Goal: Task Accomplishment & Management: Use online tool/utility

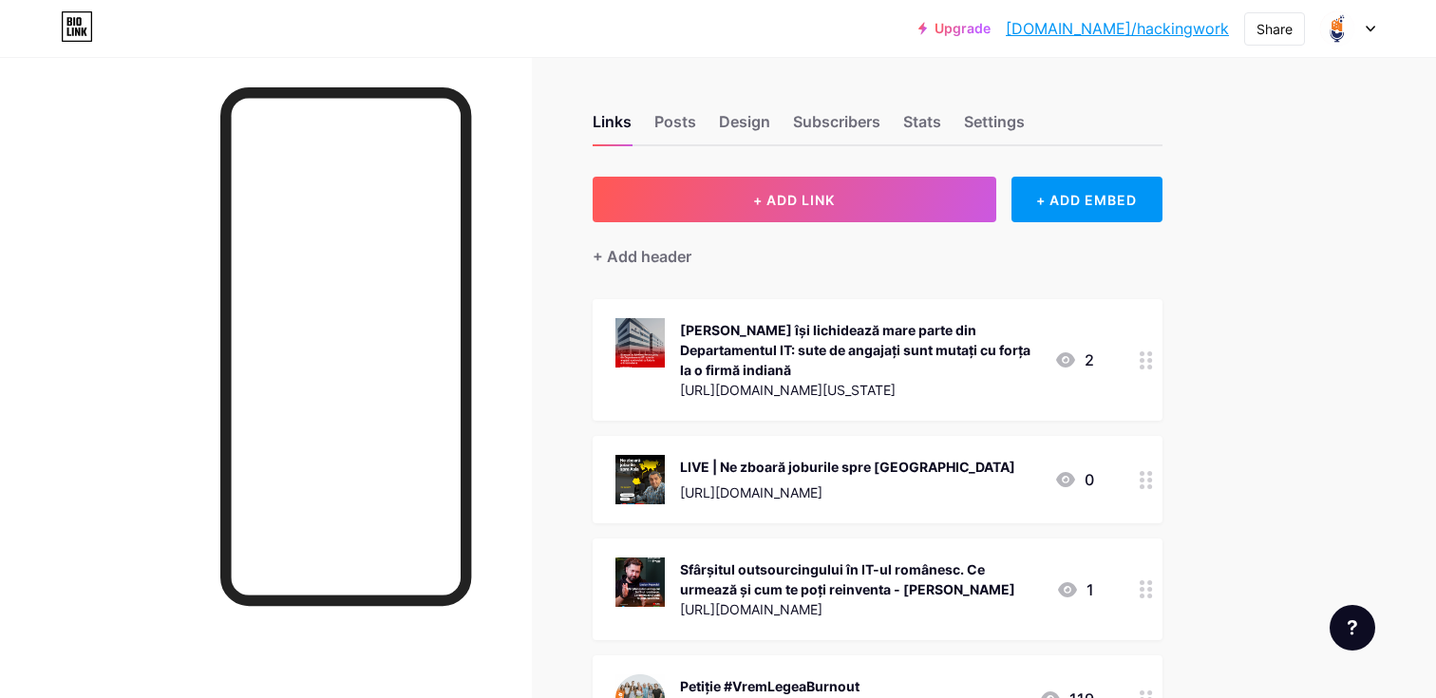
click at [1363, 27] on div at bounding box center [1347, 28] width 55 height 34
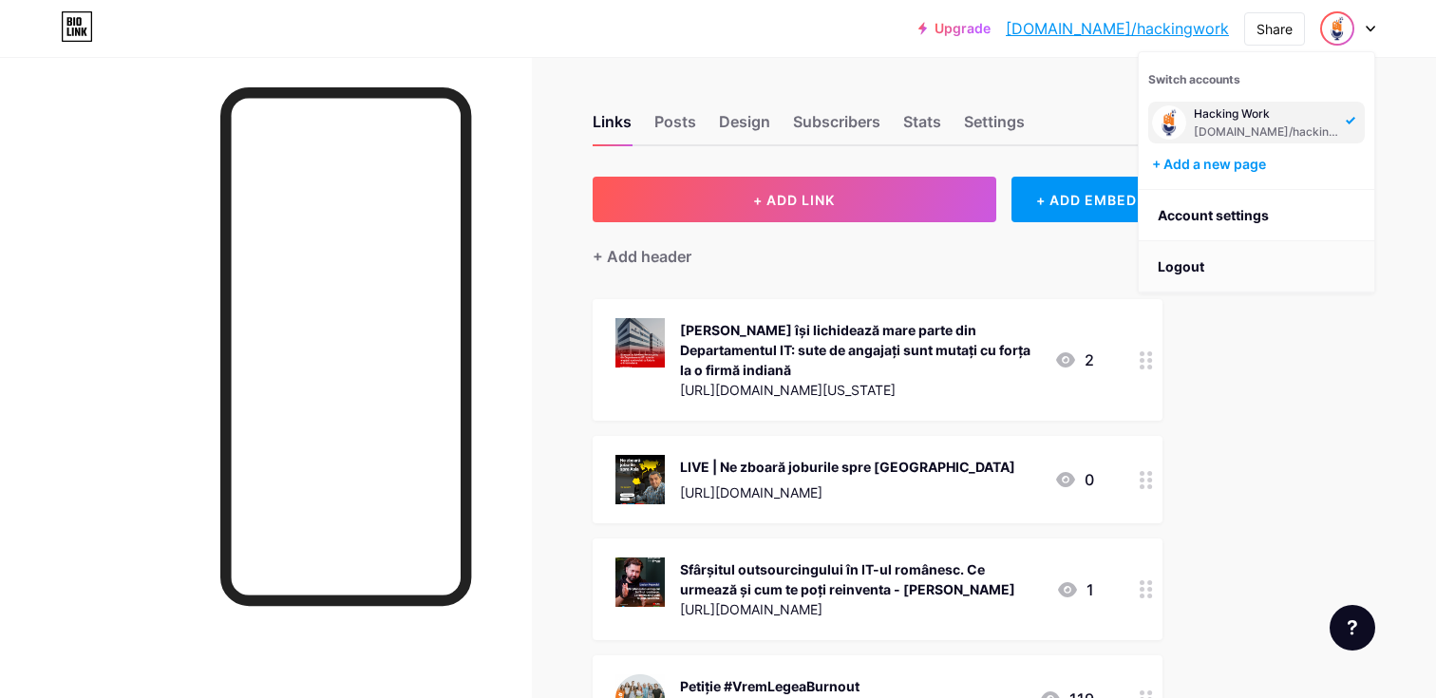
click at [1199, 253] on li "Logout" at bounding box center [1255, 266] width 235 height 51
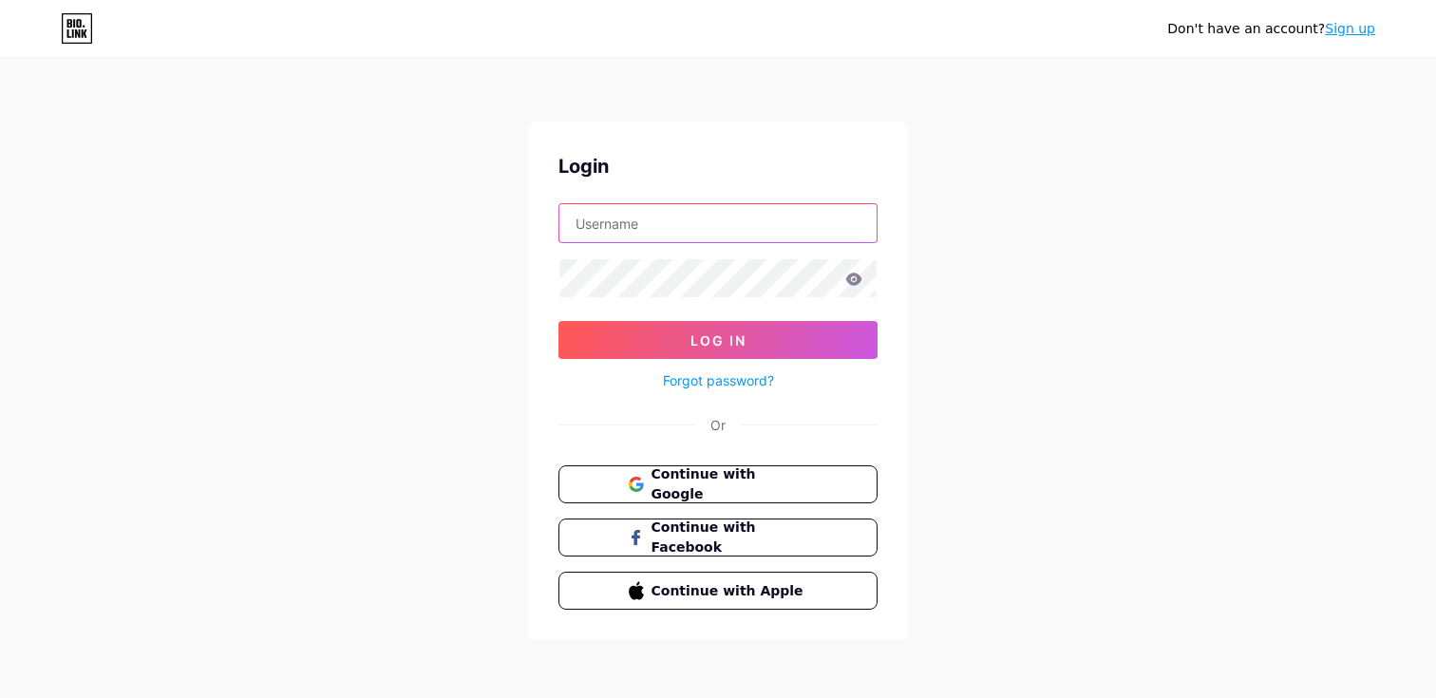
click at [756, 223] on input "text" at bounding box center [717, 223] width 317 height 38
type input "[EMAIL_ADDRESS][DOMAIN_NAME]"
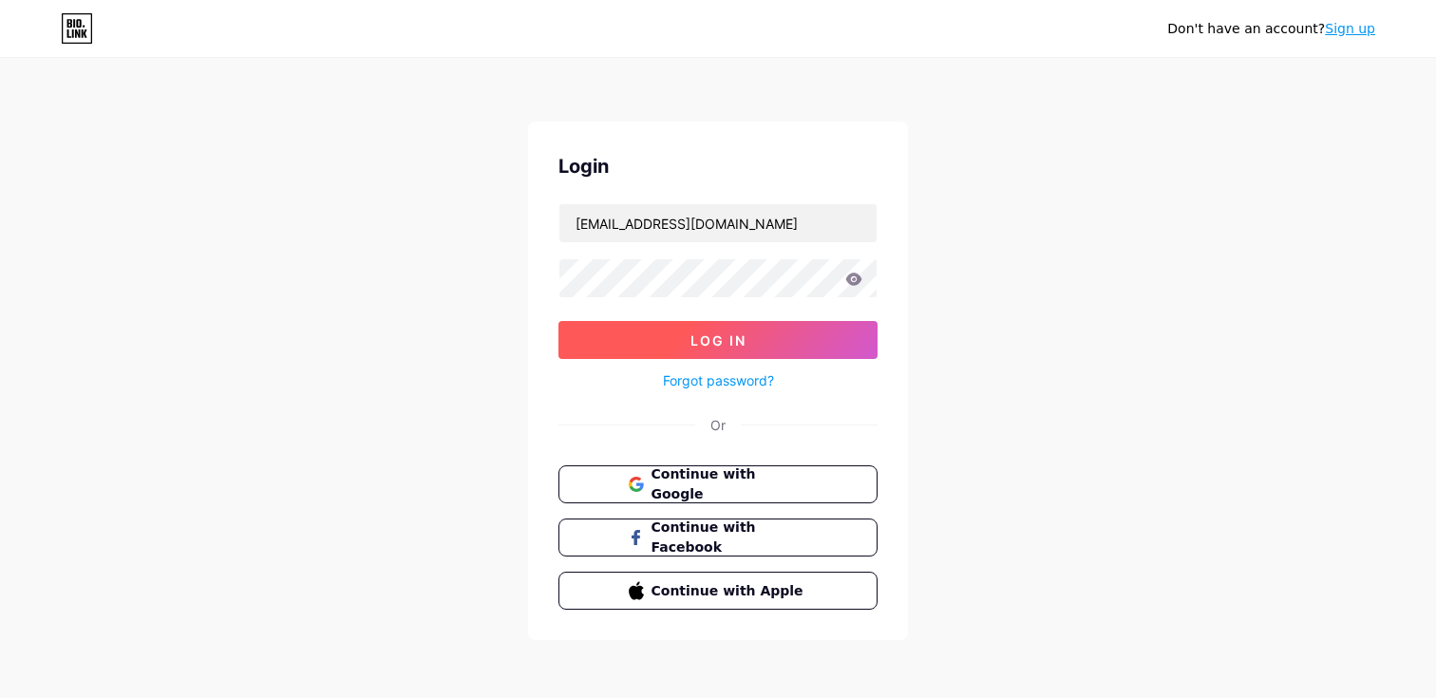
click at [740, 342] on span "Log In" at bounding box center [718, 340] width 56 height 16
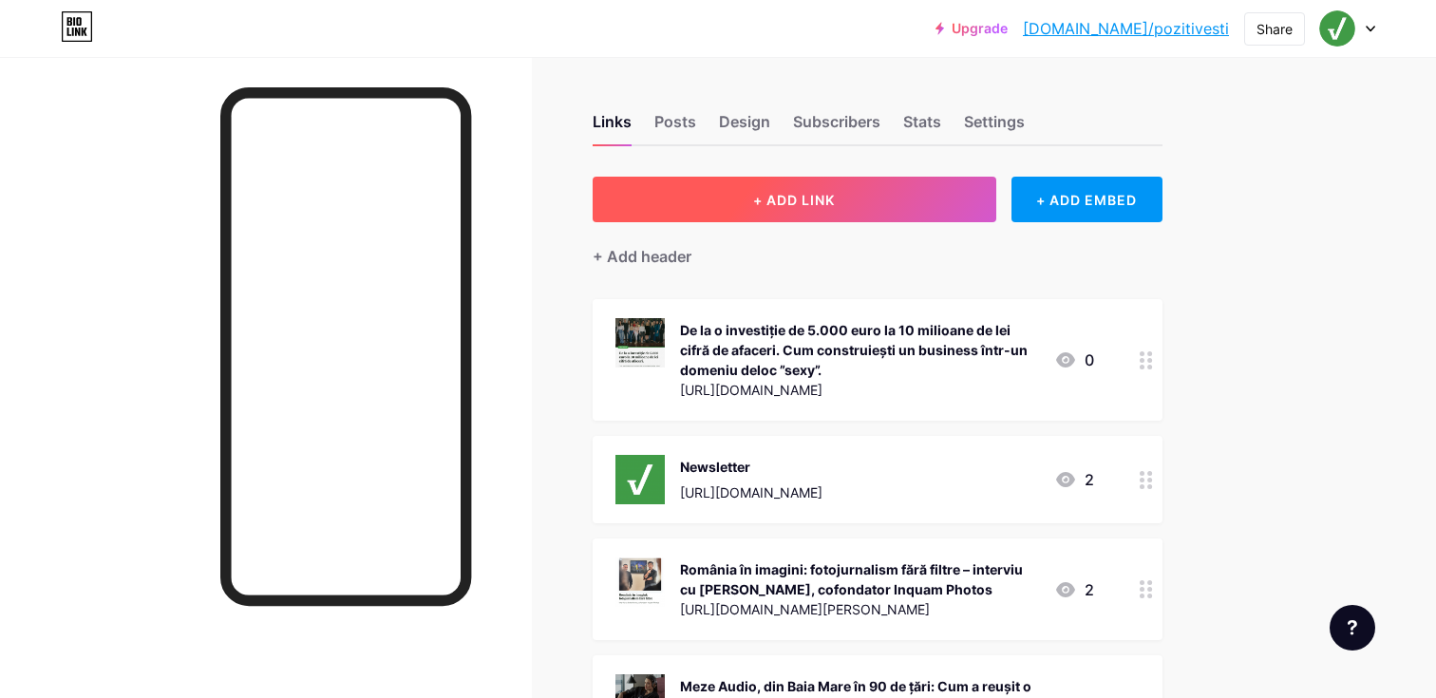
click at [887, 204] on button "+ ADD LINK" at bounding box center [794, 200] width 404 height 46
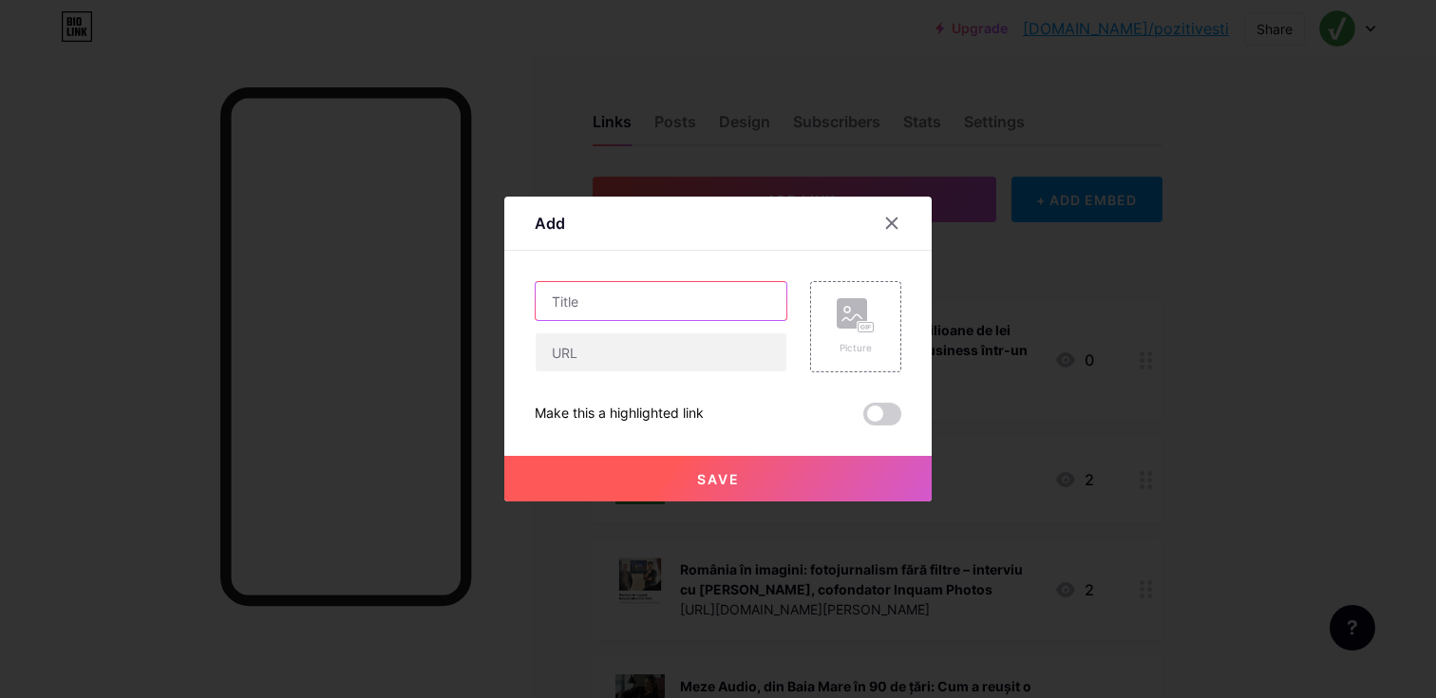
click at [668, 293] on input "text" at bounding box center [661, 301] width 251 height 38
click at [649, 345] on input "text" at bounding box center [661, 352] width 251 height 38
paste input "[URL][DOMAIN_NAME]"
type input "[URL][DOMAIN_NAME]"
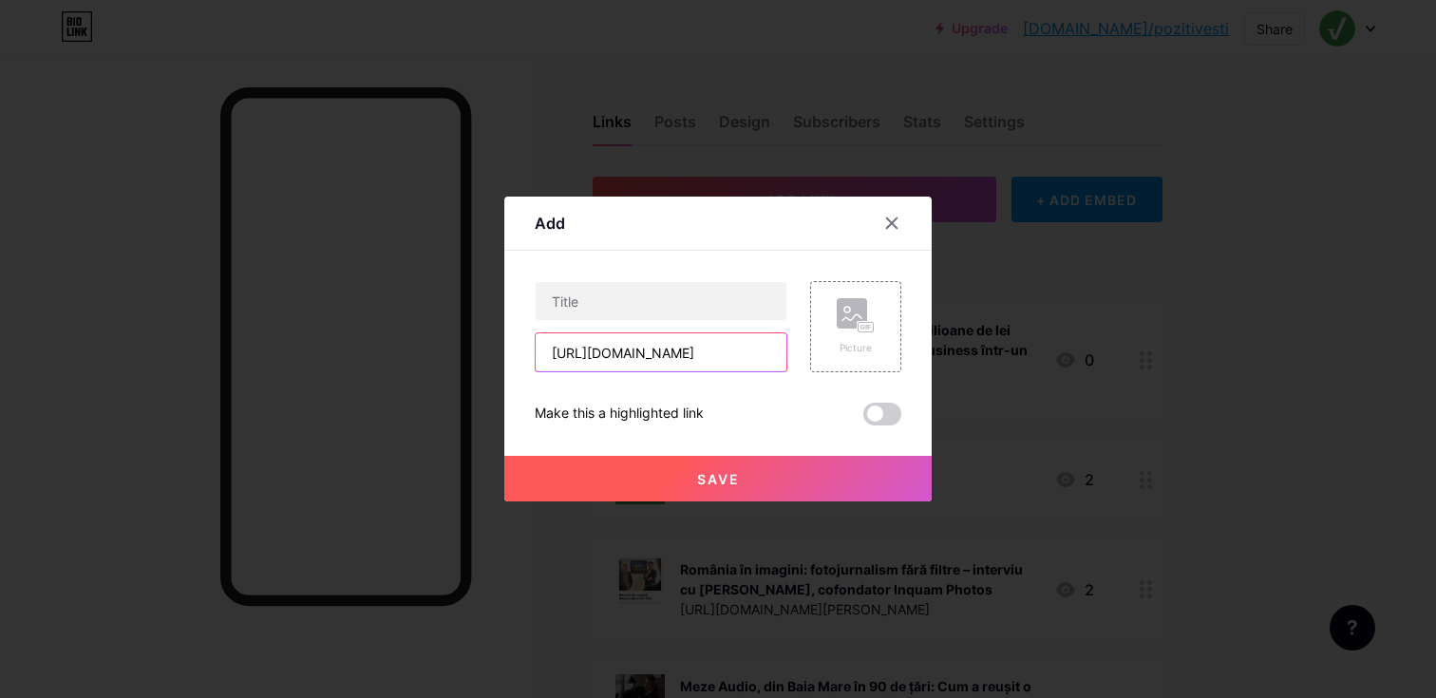
scroll to position [0, 0]
click at [677, 310] on input "text" at bounding box center [661, 301] width 251 height 38
paste input "De pe scena din [GEOGRAPHIC_DATA] la [GEOGRAPHIC_DATA]: [PERSON_NAME], artistul…"
type input "De pe scena din [GEOGRAPHIC_DATA] la [GEOGRAPHIC_DATA]: [PERSON_NAME], artistul…"
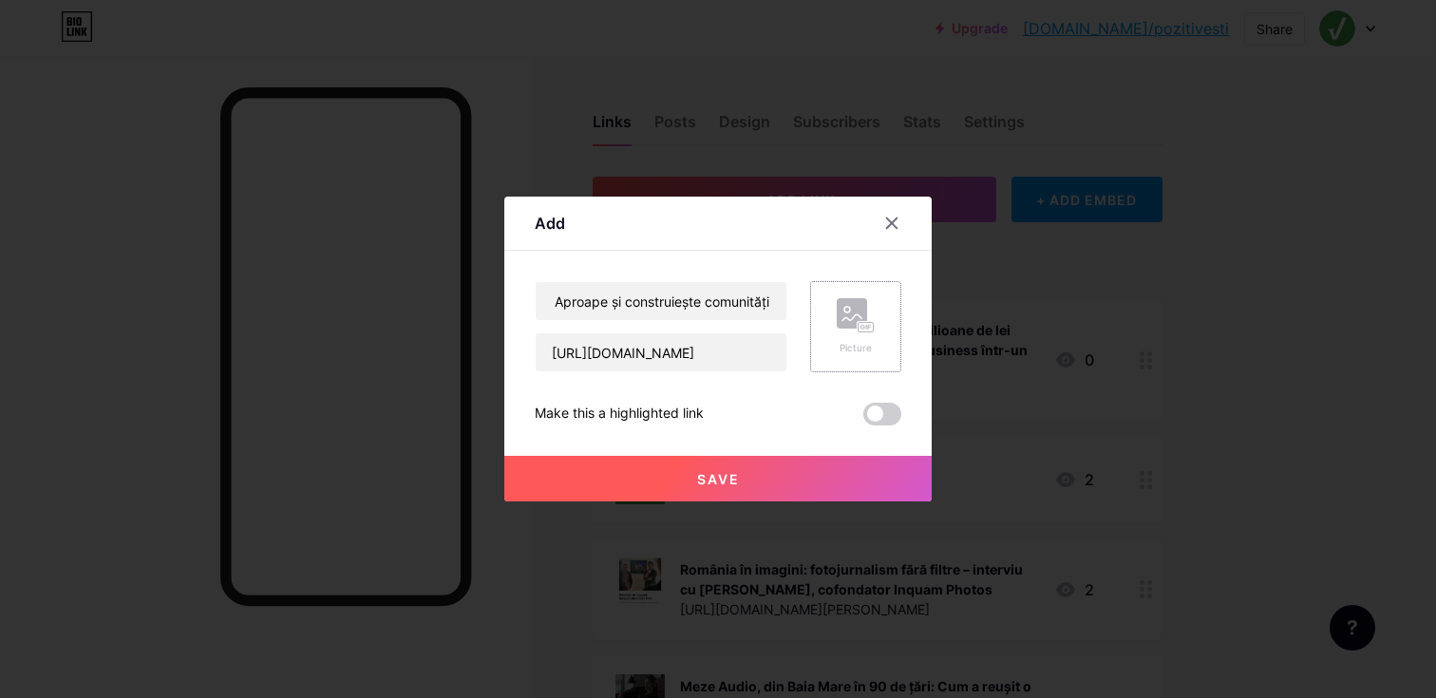
click at [837, 327] on icon at bounding box center [856, 315] width 38 height 35
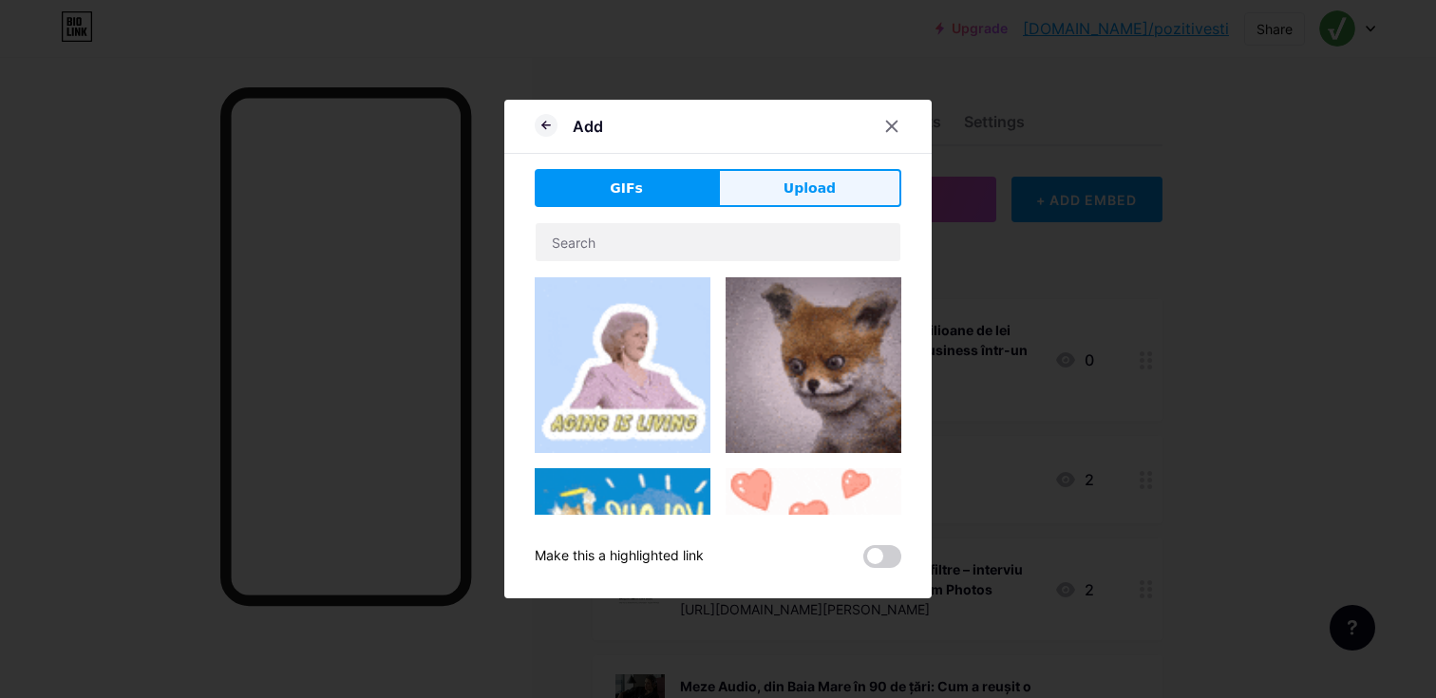
click at [781, 187] on button "Upload" at bounding box center [809, 188] width 183 height 38
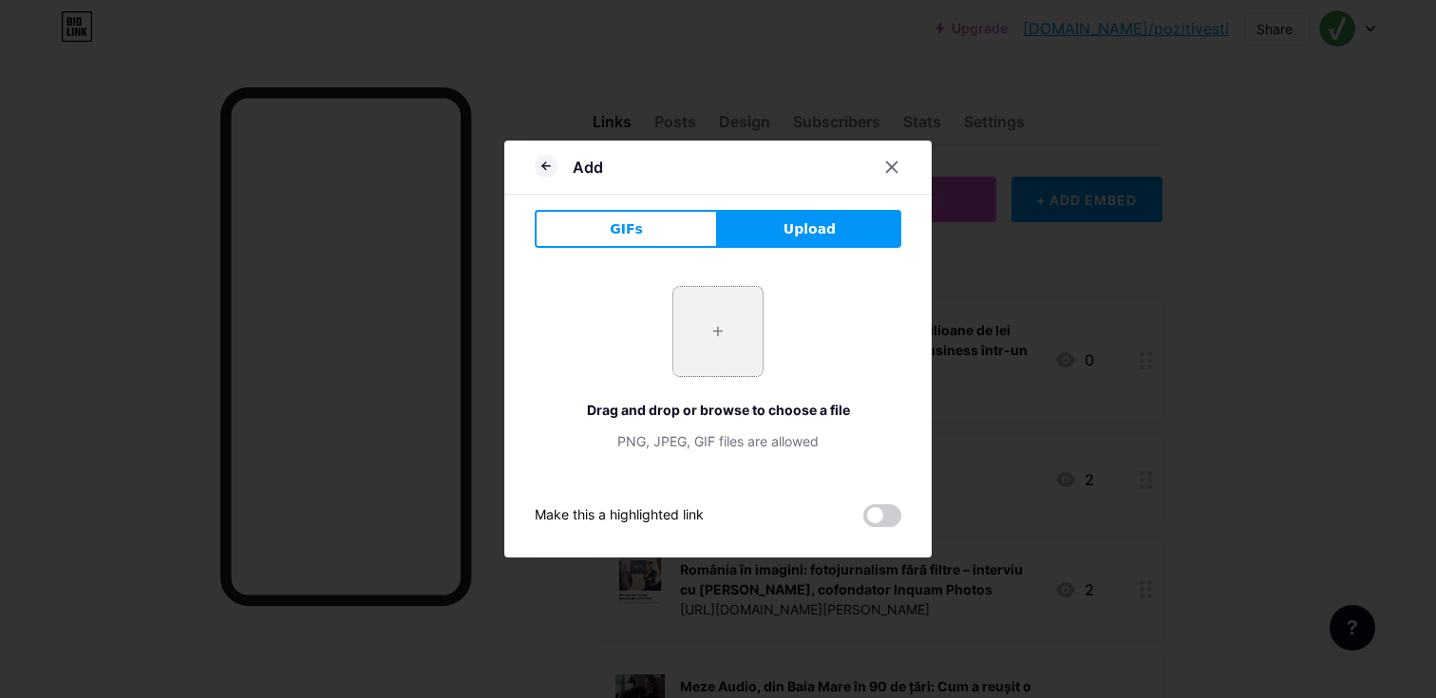
click at [731, 326] on input "file" at bounding box center [717, 331] width 89 height 89
type input "C:\fakepath\De pe scena din Baia Mare la [GEOGRAPHIC_DATA] [PERSON_NAME], artis…"
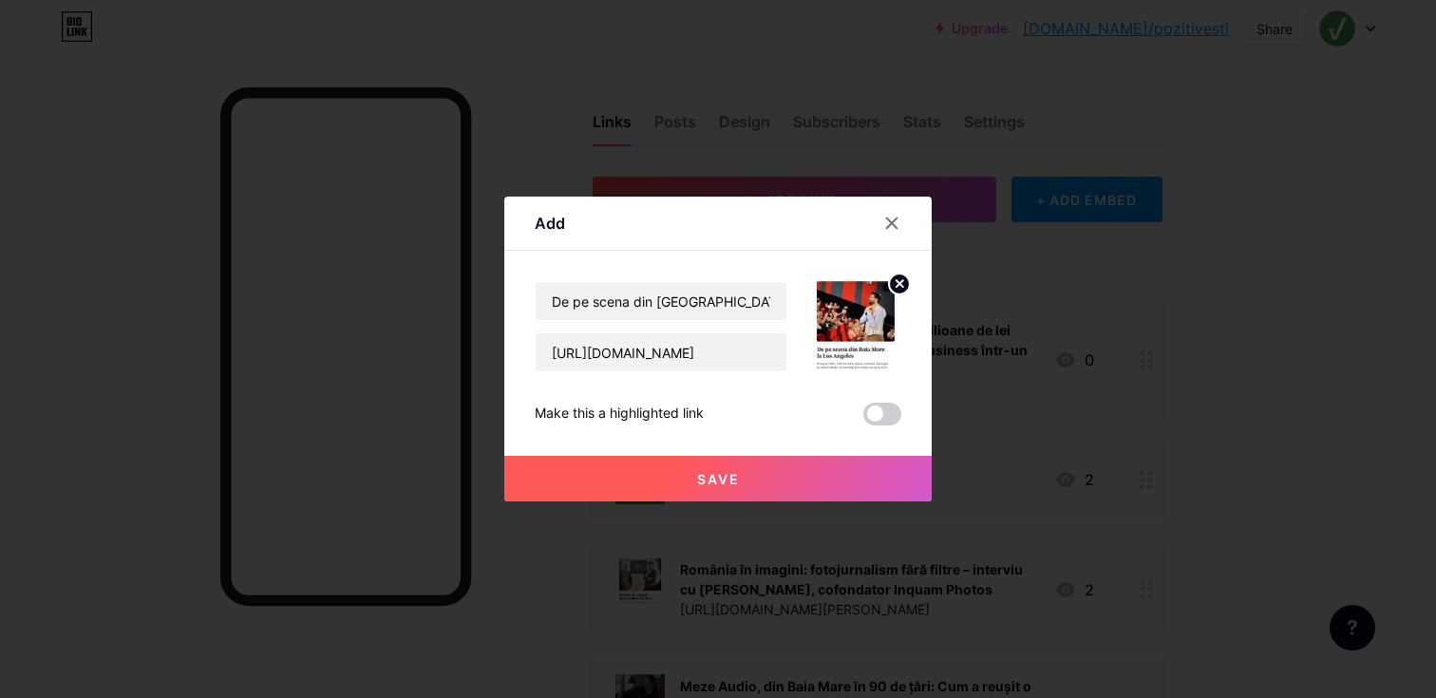
click at [768, 493] on button "Save" at bounding box center [717, 479] width 427 height 46
